Goal: Browse casually

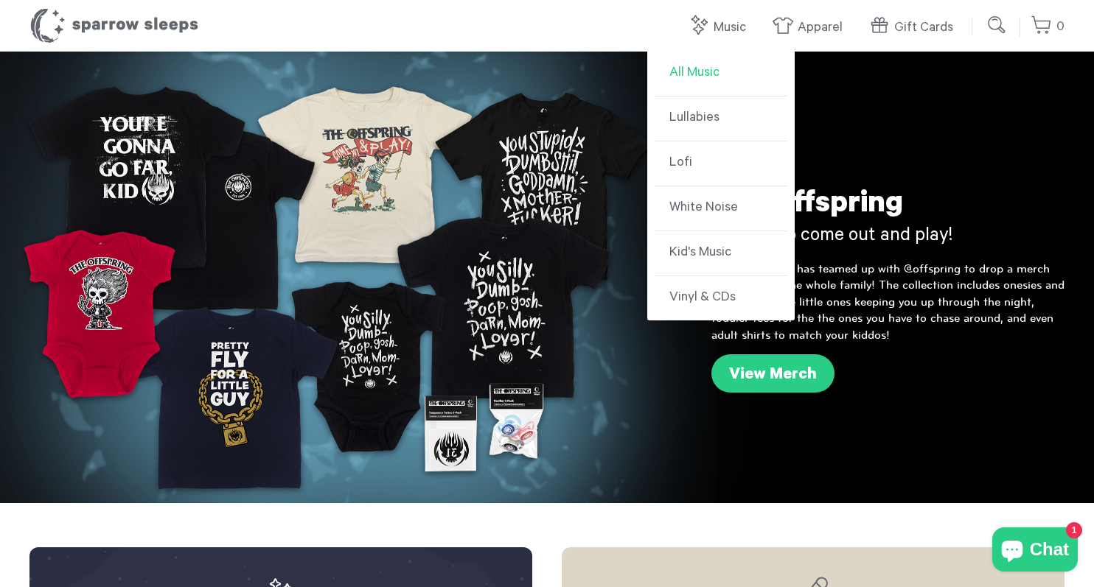
click at [686, 62] on link "All Music" at bounding box center [720, 74] width 133 height 45
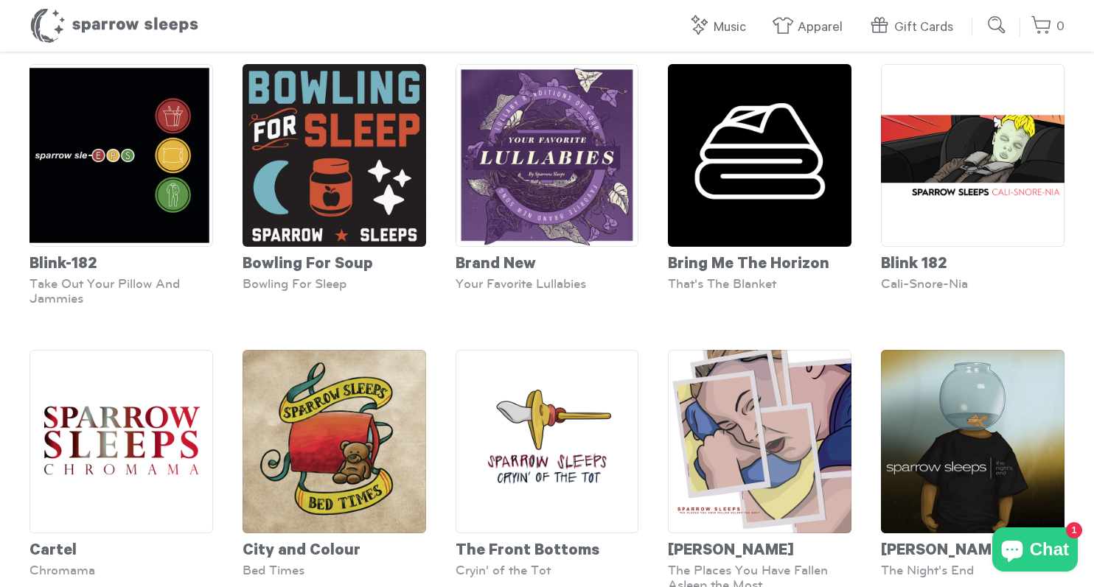
scroll to position [607, 0]
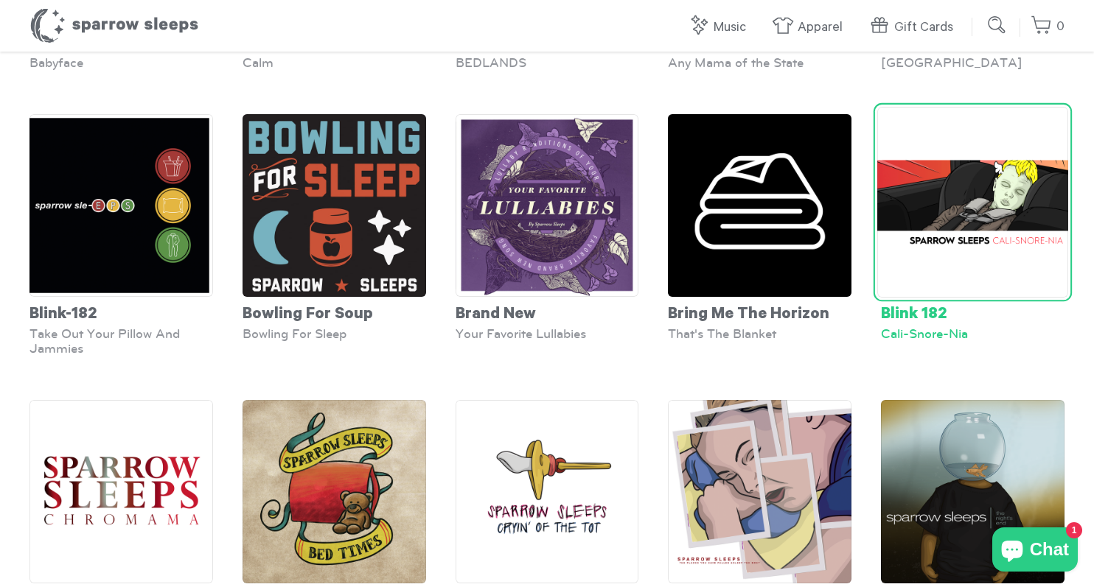
click at [964, 210] on img at bounding box center [972, 202] width 191 height 191
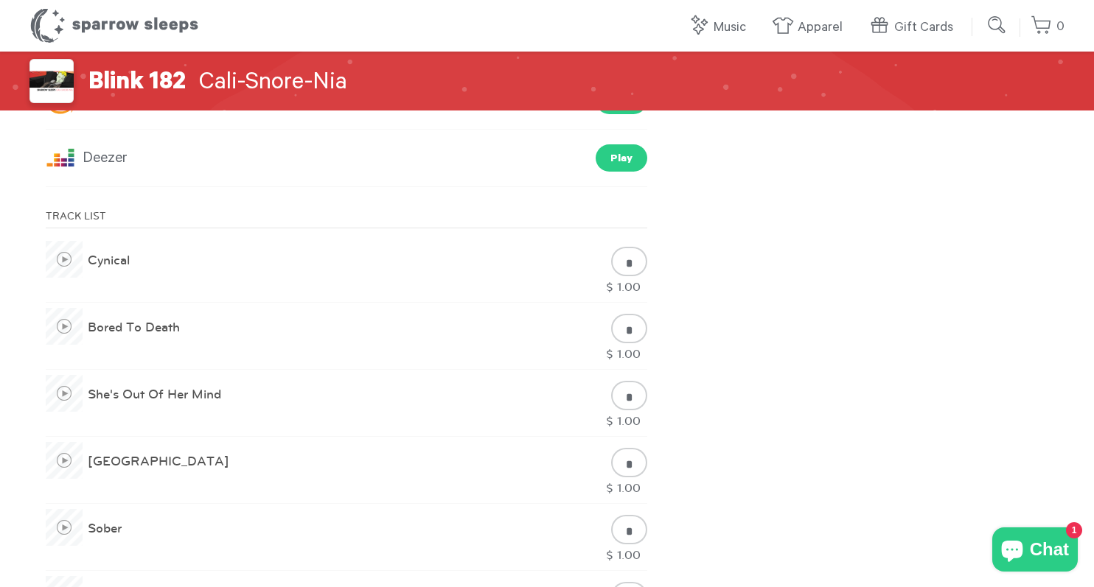
scroll to position [633, 0]
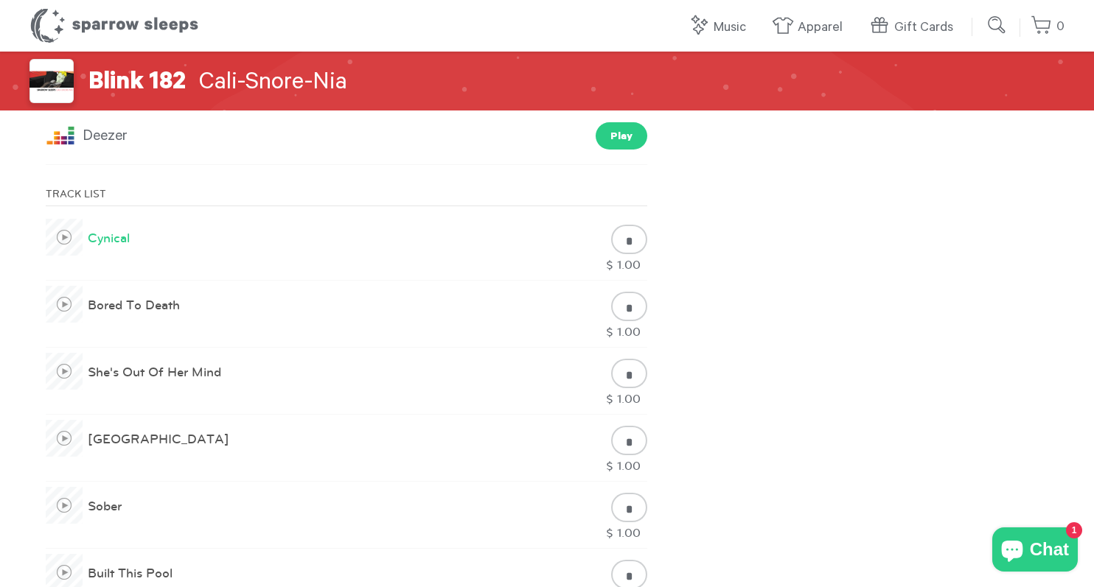
click at [60, 227] on span at bounding box center [64, 237] width 37 height 37
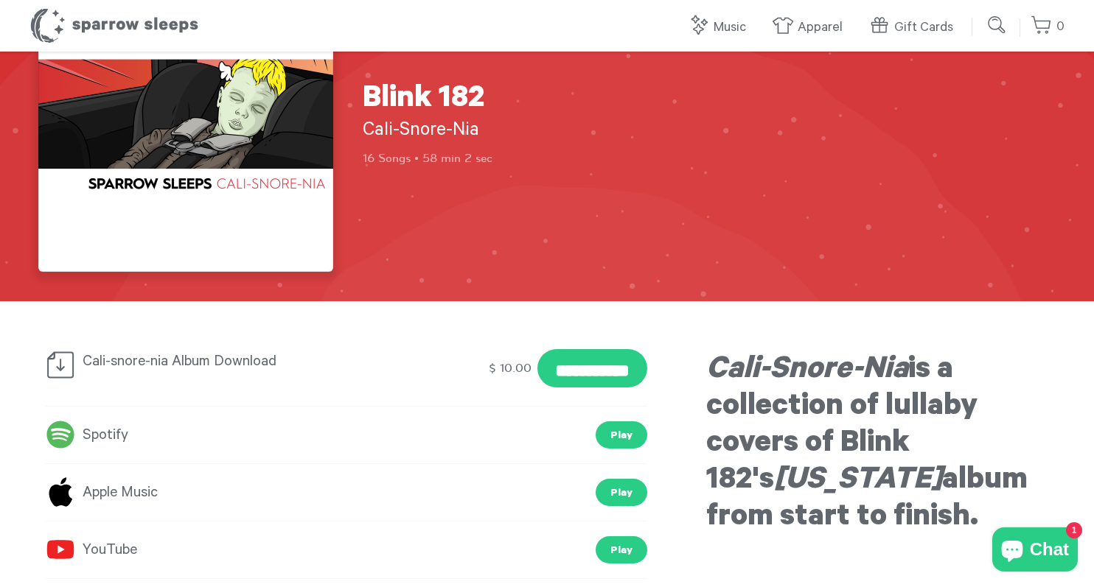
scroll to position [0, 0]
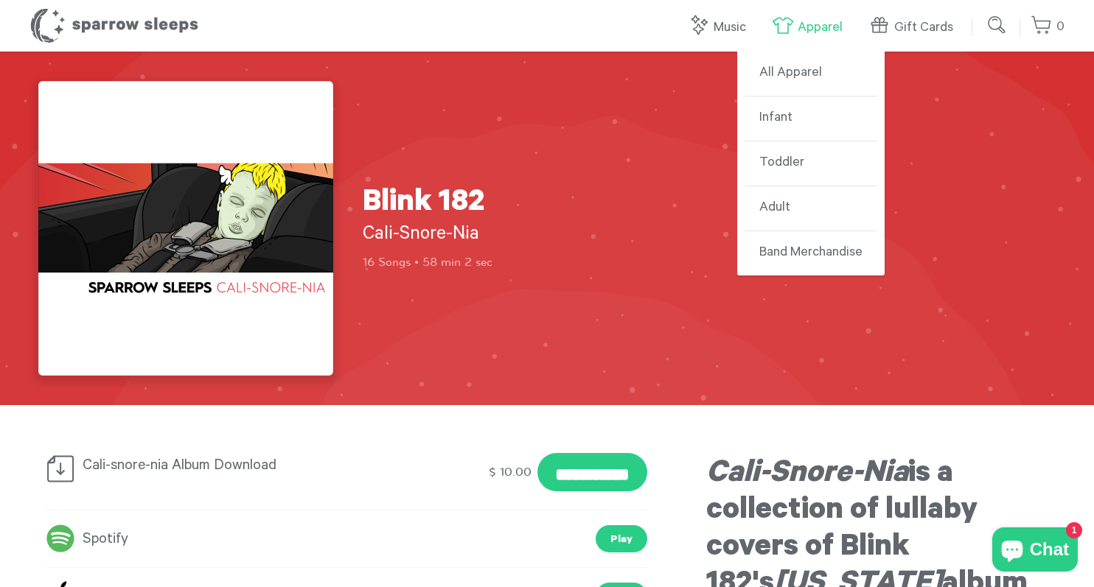
click at [814, 25] on link "Apparel" at bounding box center [811, 28] width 78 height 32
